Goal: Browse casually: Explore the website without a specific task or goal

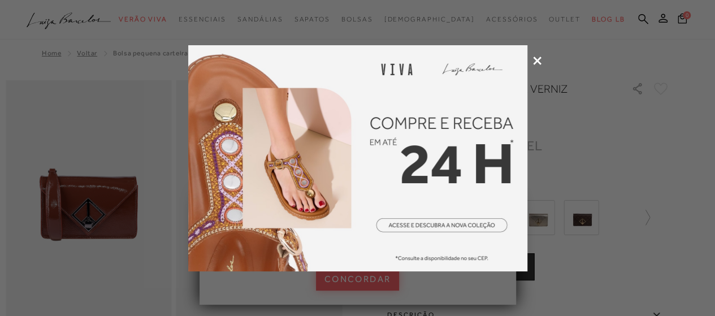
click at [538, 60] on icon at bounding box center [537, 61] width 8 height 8
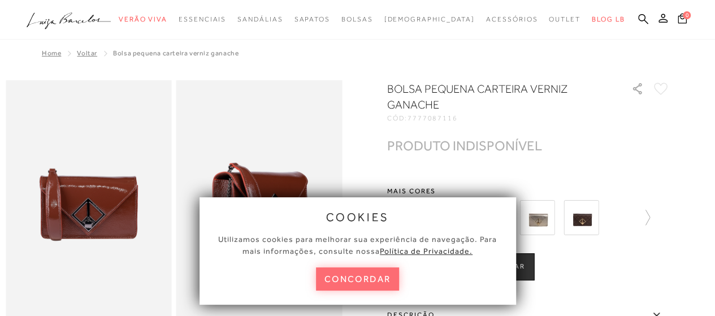
click at [354, 284] on button "concordar" at bounding box center [358, 278] width 84 height 23
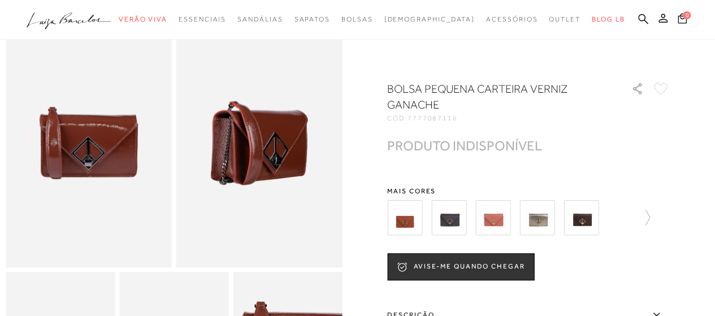
scroll to position [45, 0]
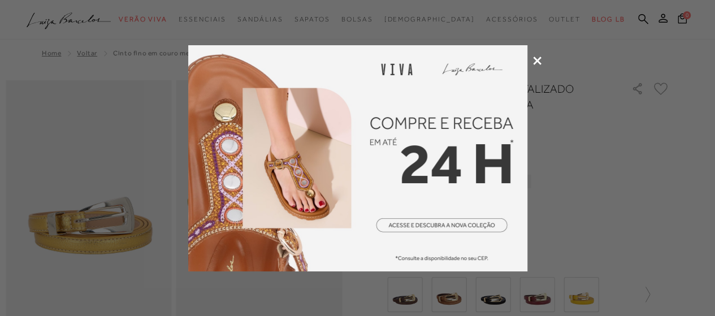
click at [538, 60] on icon at bounding box center [537, 61] width 8 height 8
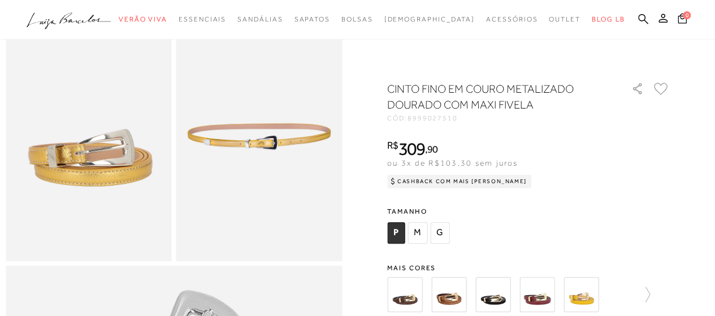
scroll to position [90, 0]
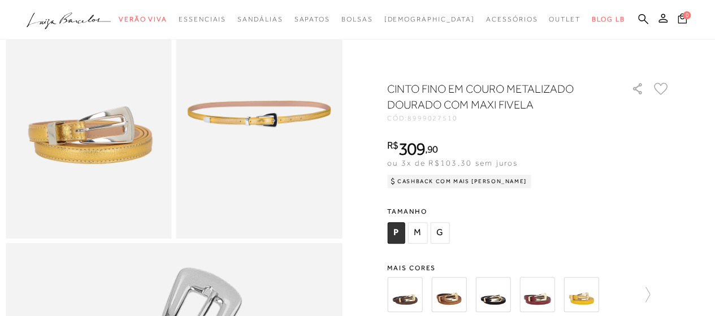
click at [407, 293] on img at bounding box center [404, 294] width 35 height 35
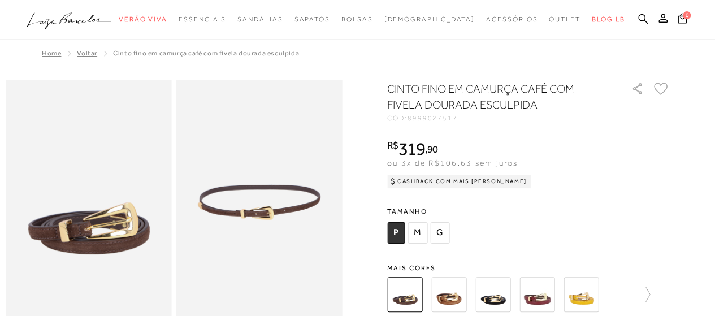
click at [448, 294] on img at bounding box center [448, 294] width 35 height 35
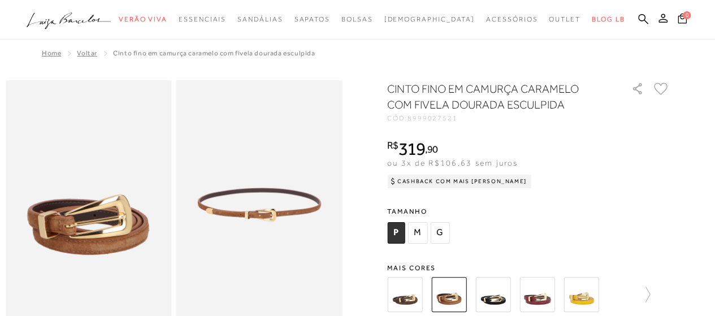
click at [490, 295] on img at bounding box center [492, 294] width 35 height 35
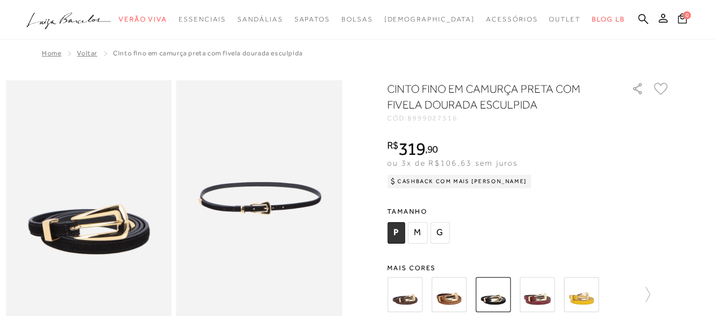
click at [543, 293] on img at bounding box center [536, 294] width 35 height 35
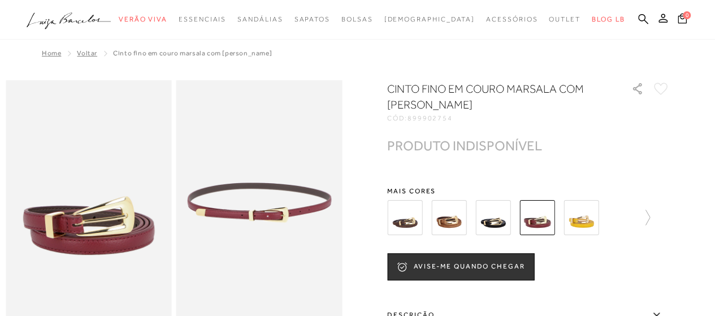
click at [586, 215] on img at bounding box center [581, 217] width 35 height 35
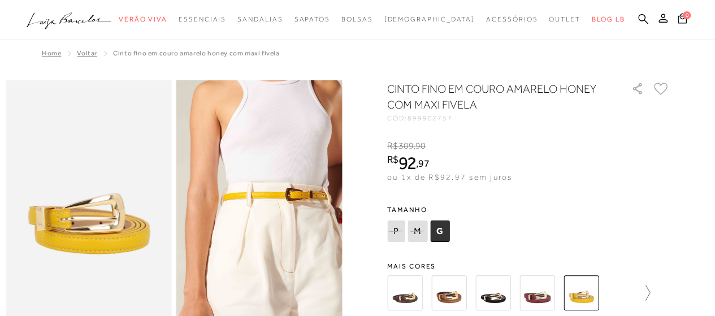
click at [650, 293] on icon at bounding box center [642, 293] width 16 height 16
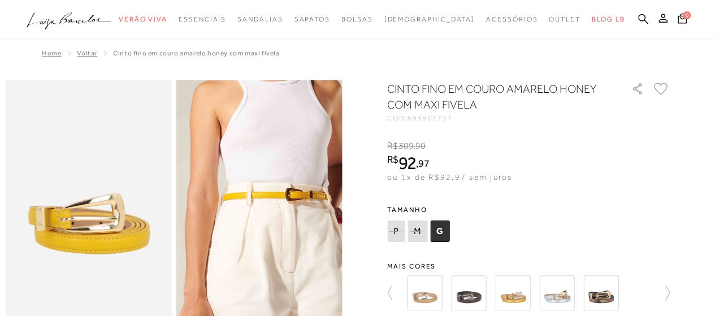
click at [423, 298] on img at bounding box center [424, 292] width 35 height 35
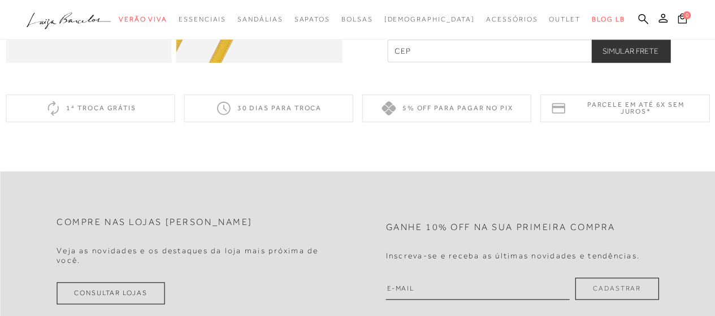
scroll to position [497, 0]
